Goal: Use online tool/utility: Utilize a website feature to perform a specific function

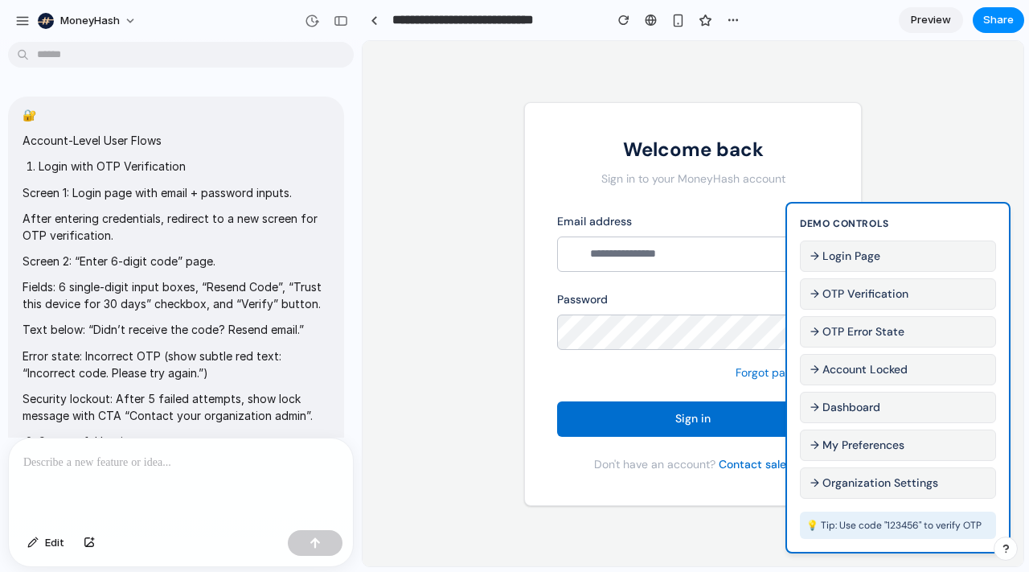
scroll to position [2086, 0]
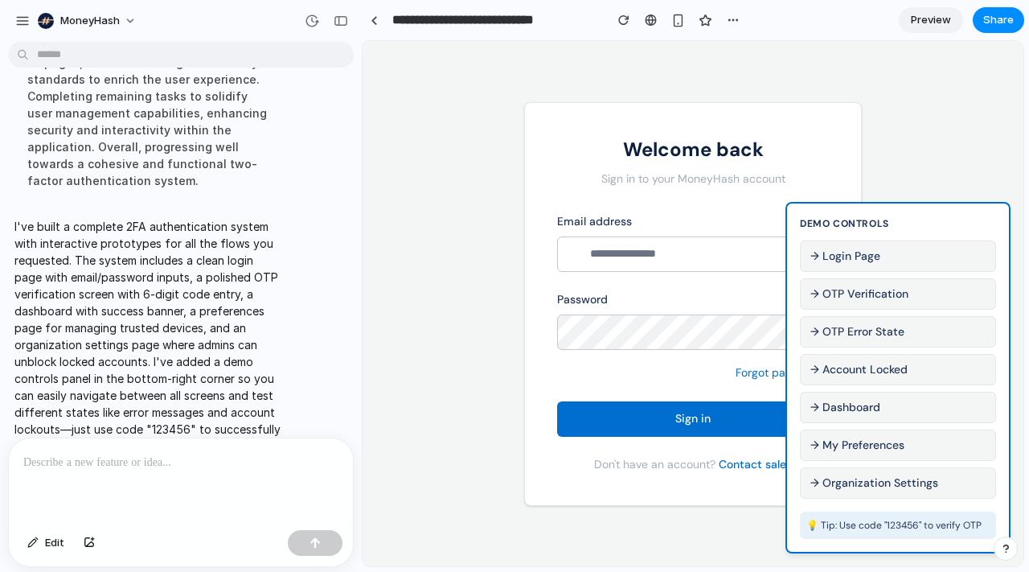
click at [883, 258] on button "→ Login Page" at bounding box center [898, 255] width 196 height 31
click at [437, 425] on div "Welcome back Sign in to your MoneyHash account Email address Password Forgot pa…" at bounding box center [693, 303] width 661 height 525
click at [940, 223] on p "Demo Controls" at bounding box center [898, 223] width 196 height 14
click at [700, 244] on input "email" at bounding box center [693, 253] width 272 height 35
click at [873, 251] on button "→ Login Page" at bounding box center [898, 255] width 196 height 31
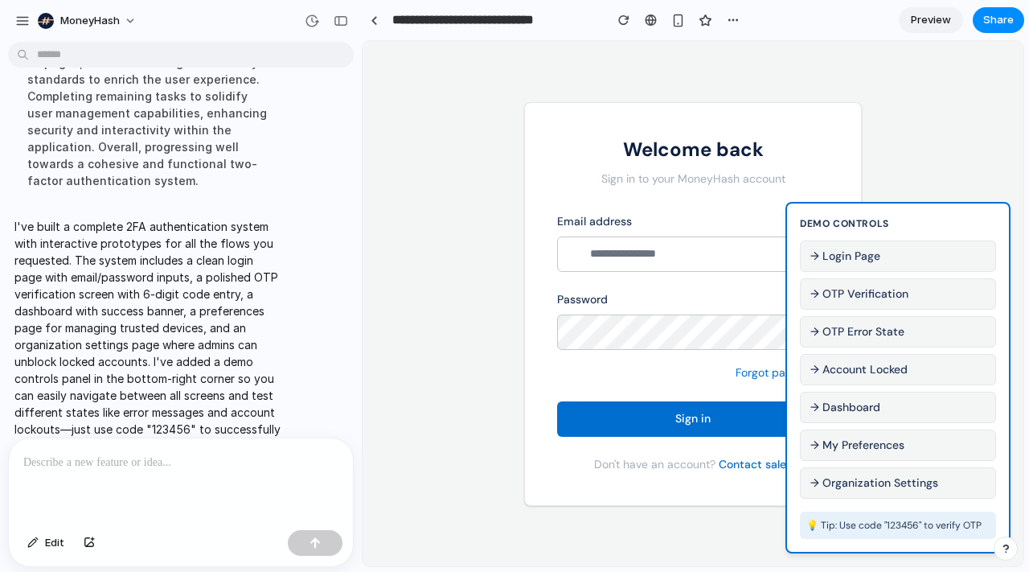
click at [873, 287] on button "→ OTP Verification" at bounding box center [898, 293] width 196 height 31
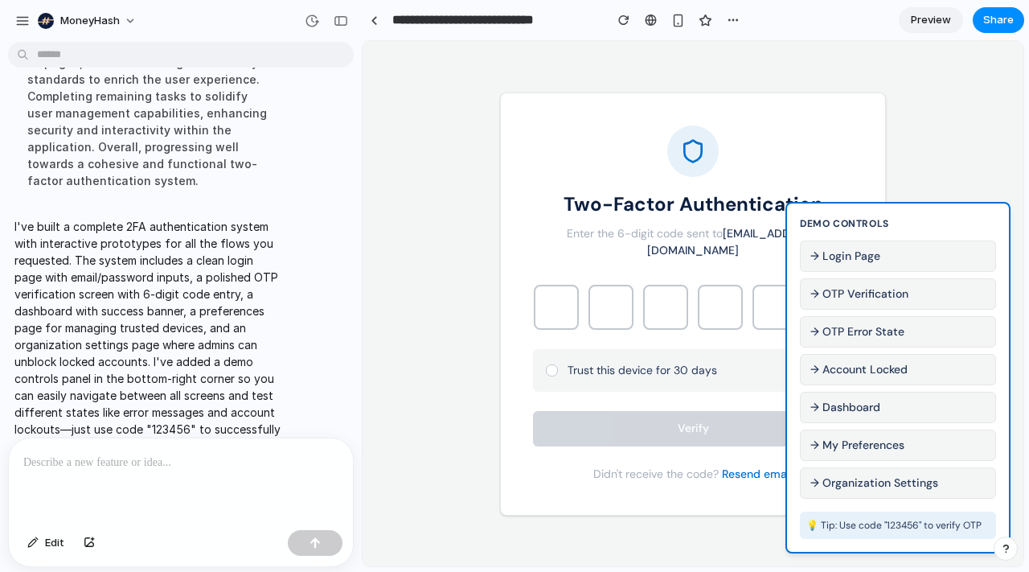
click at [871, 327] on button "→ OTP Error State" at bounding box center [898, 331] width 196 height 31
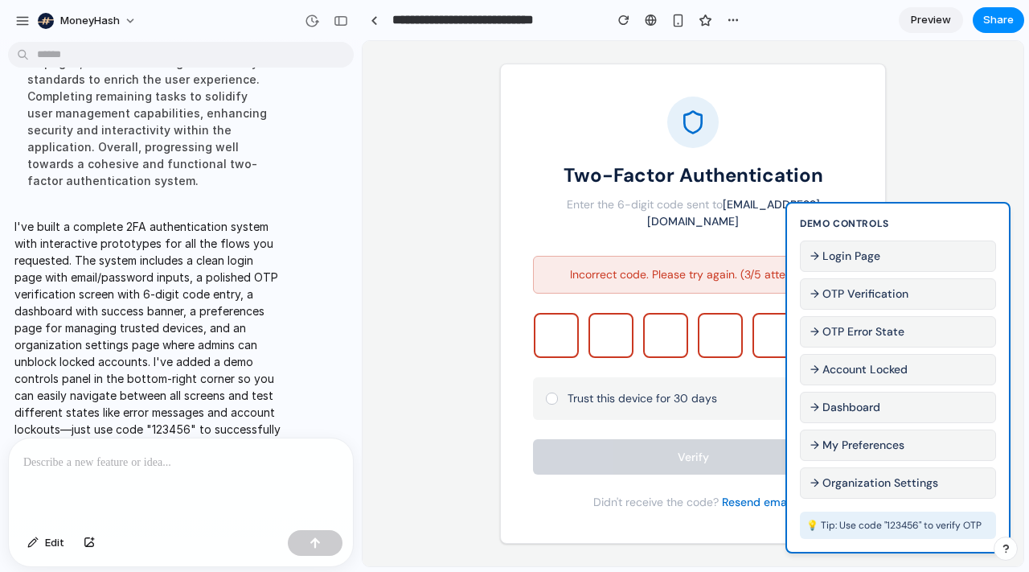
click at [869, 366] on button "→ Account Locked" at bounding box center [898, 369] width 196 height 31
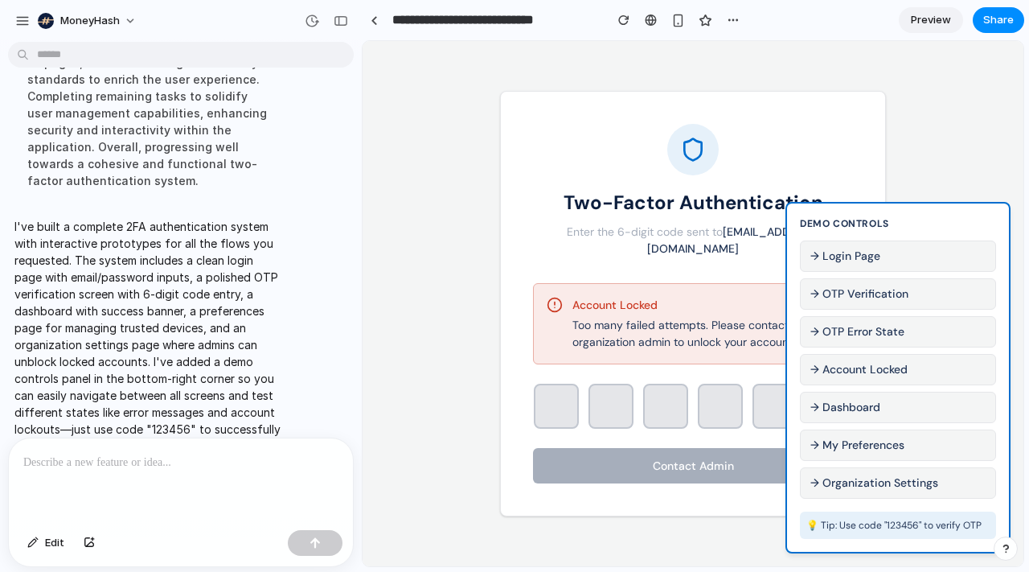
click at [869, 401] on button "→ Dashboard" at bounding box center [898, 407] width 196 height 31
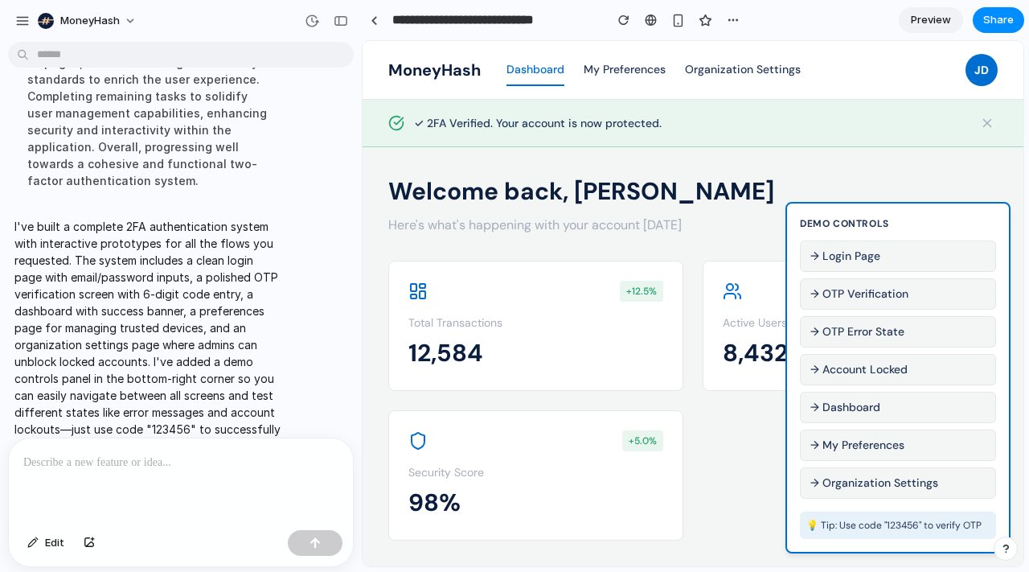
click at [869, 441] on button "→ My Preferences" at bounding box center [898, 444] width 196 height 31
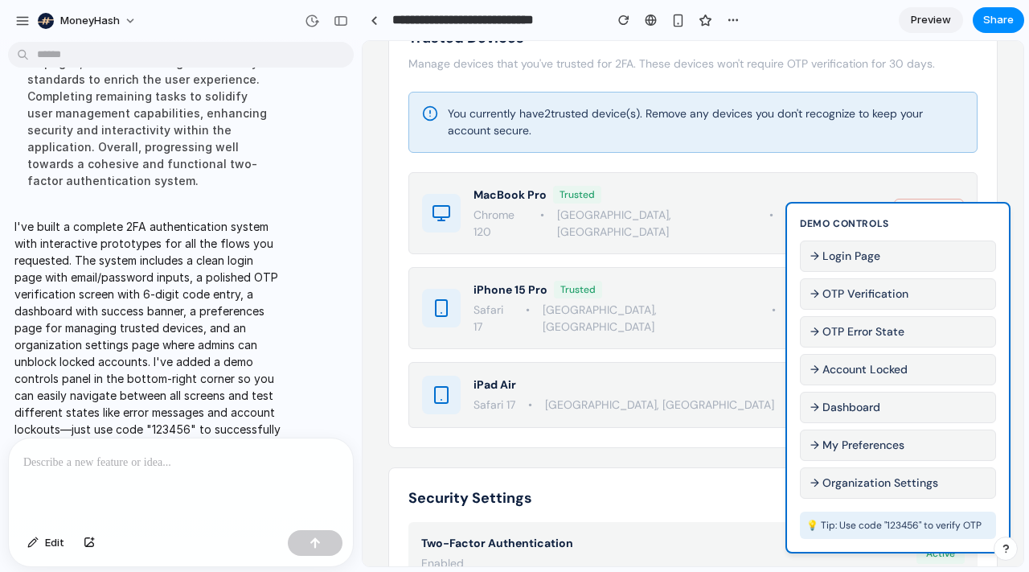
scroll to position [224, 0]
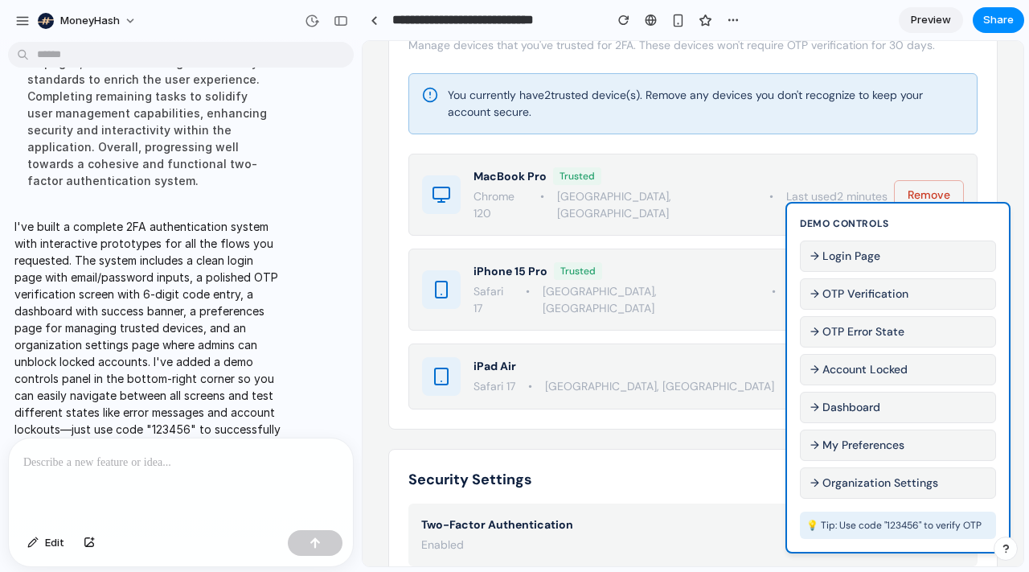
click at [855, 487] on button "→ Organization Settings" at bounding box center [898, 482] width 196 height 31
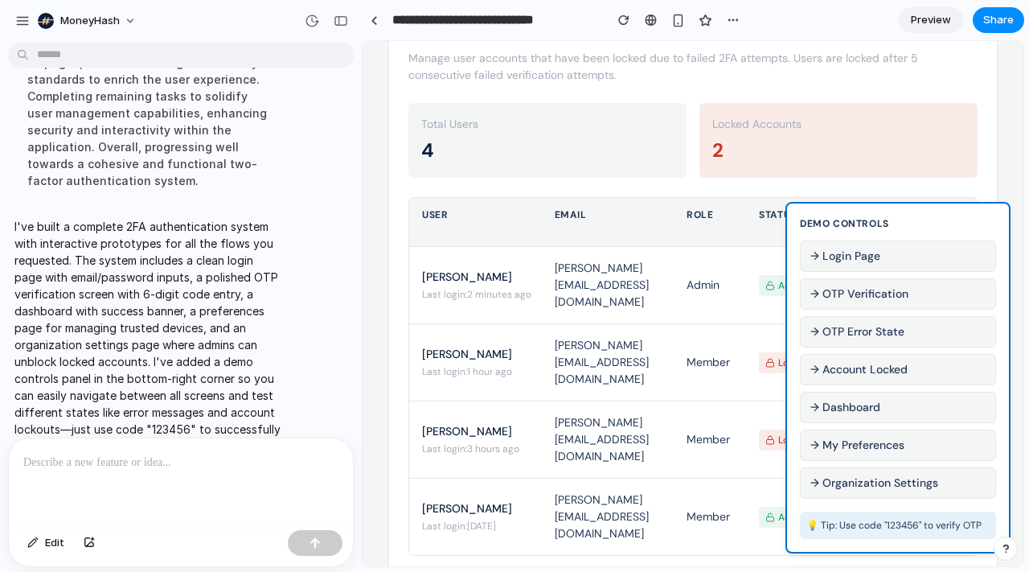
click at [868, 217] on p "Demo Controls" at bounding box center [898, 223] width 196 height 14
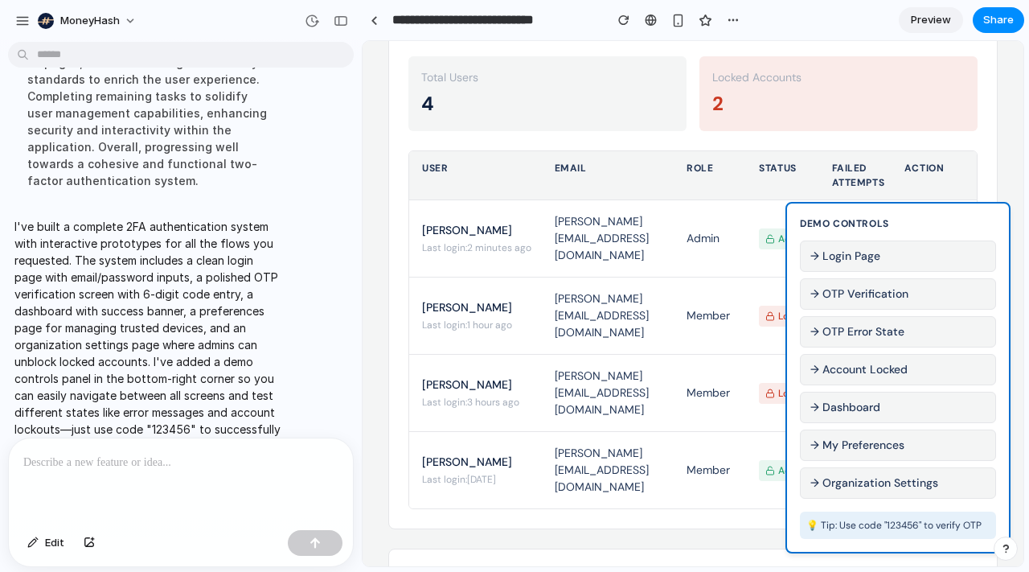
scroll to position [345, 0]
